Goal: Information Seeking & Learning: Learn about a topic

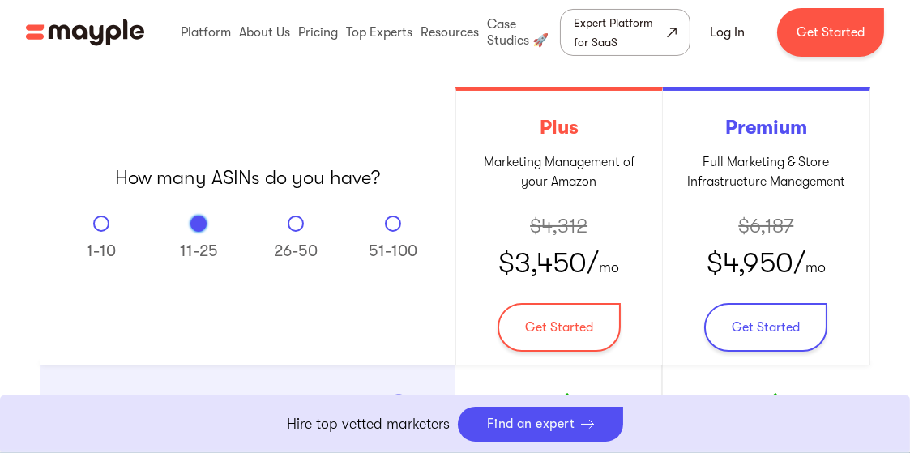
click at [104, 224] on div "Email Form" at bounding box center [101, 224] width 16 height 16
click at [104, 224] on input "1-10" at bounding box center [101, 221] width 11 height 11
radio input "true"
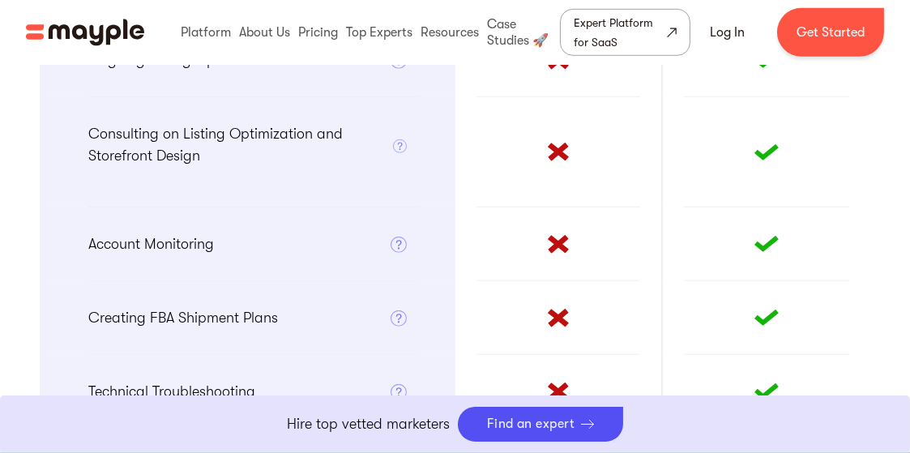
scroll to position [1452, 0]
